Goal: Transaction & Acquisition: Purchase product/service

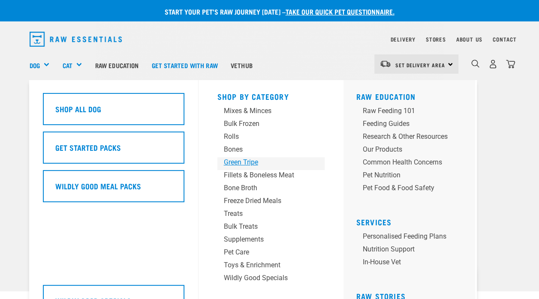
click at [242, 159] on div "Green Tripe" at bounding box center [264, 162] width 80 height 10
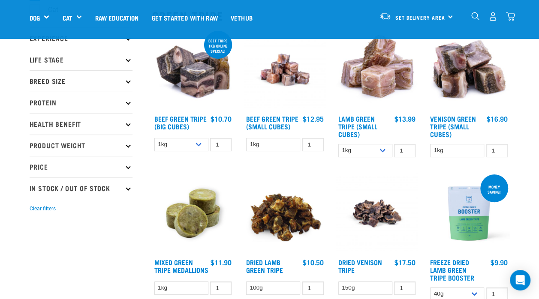
scroll to position [86, 0]
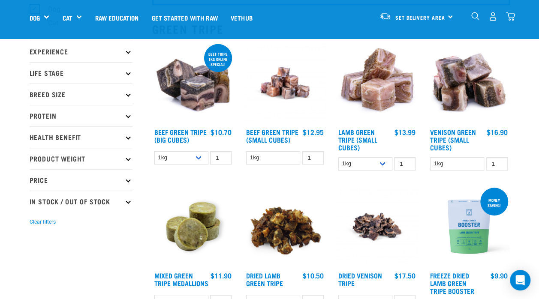
click at [194, 98] on img at bounding box center [193, 83] width 82 height 82
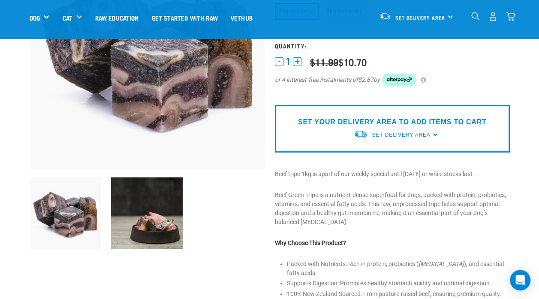
scroll to position [43, 0]
